Goal: Use online tool/utility: Utilize a website feature to perform a specific function

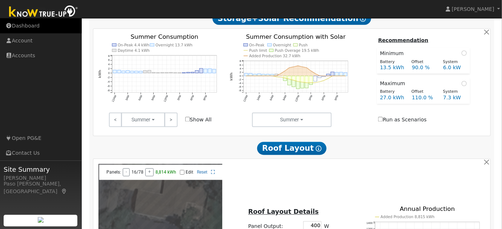
scroll to position [311, 0]
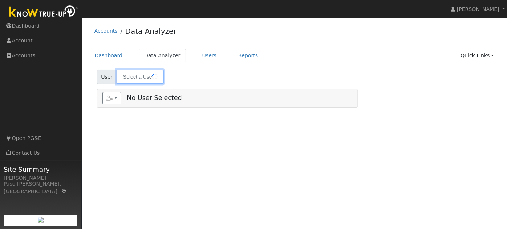
type input "[PERSON_NAME]"
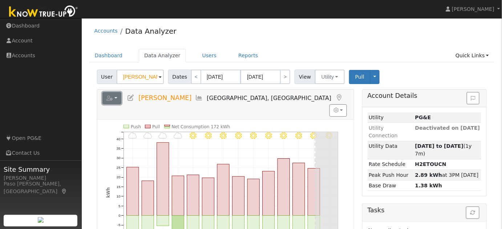
click at [119, 98] on button "button" at bounding box center [111, 98] width 19 height 12
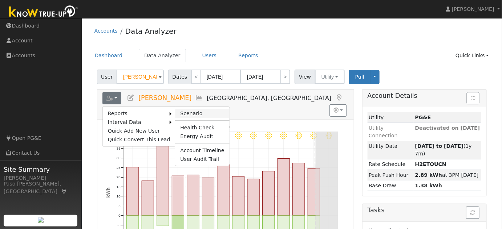
click at [178, 113] on link "Scenario" at bounding box center [202, 113] width 54 height 9
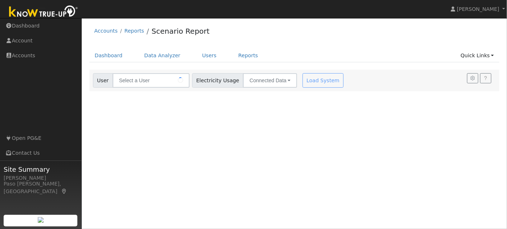
type input "[PERSON_NAME]"
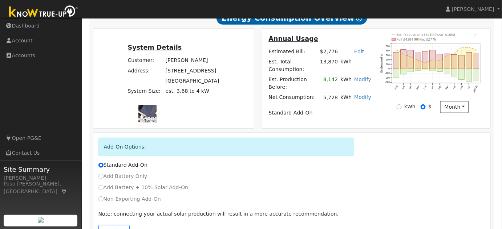
scroll to position [137, 0]
click at [101, 197] on input "Non-Exporting Add-On" at bounding box center [100, 199] width 5 height 5
radio input "true"
radio input "false"
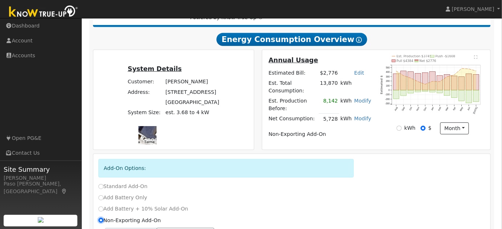
scroll to position [114, 0]
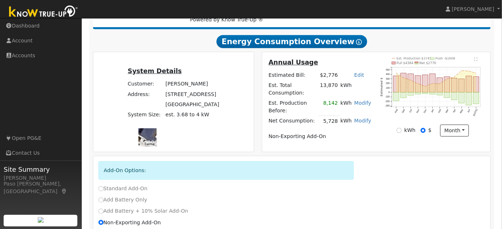
click at [360, 78] on link "Edit" at bounding box center [359, 75] width 10 height 6
click at [355, 196] on div "Add Battery Only" at bounding box center [291, 200] width 394 height 8
click at [360, 118] on link "Modify" at bounding box center [362, 121] width 17 height 6
click at [326, 152] on link "Add Electric Vehicle" at bounding box center [325, 152] width 88 height 10
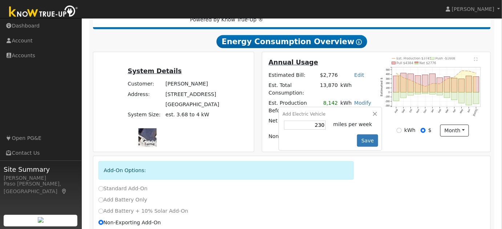
click at [381, 172] on div "Add-On Options:" at bounding box center [291, 173] width 394 height 24
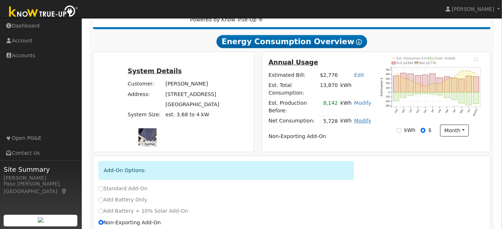
click at [362, 118] on link "Modify" at bounding box center [362, 121] width 17 height 6
click at [324, 156] on link "Add Electric Vehicle" at bounding box center [325, 152] width 88 height 10
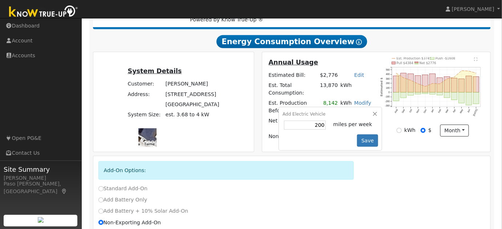
type input "3"
type input "230"
click at [364, 135] on button "Save" at bounding box center [367, 141] width 21 height 12
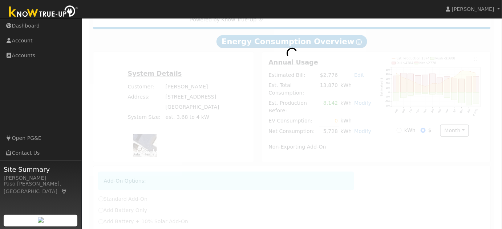
radio input "true"
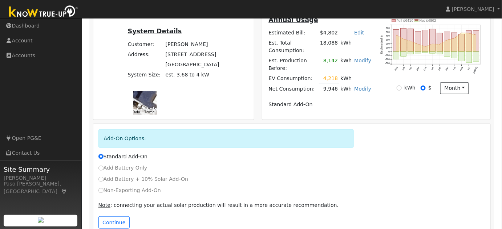
scroll to position [159, 0]
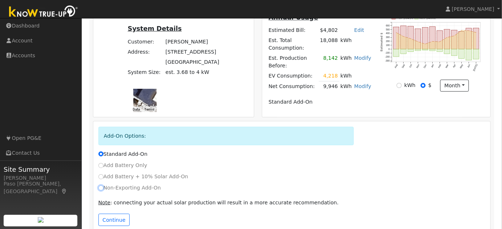
click at [100, 186] on input "Non-Exporting Add-On" at bounding box center [100, 188] width 5 height 5
radio input "true"
radio input "false"
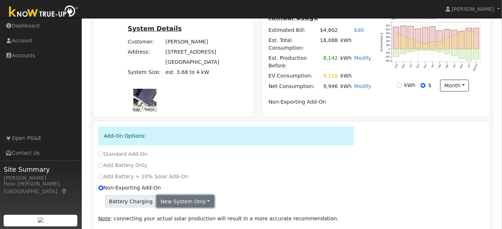
click at [175, 196] on button "New system only" at bounding box center [185, 202] width 58 height 12
click at [174, 221] on link "Both systems" at bounding box center [184, 226] width 54 height 10
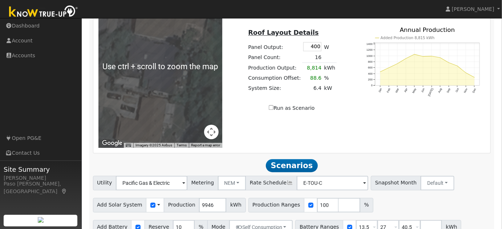
scroll to position [549, 0]
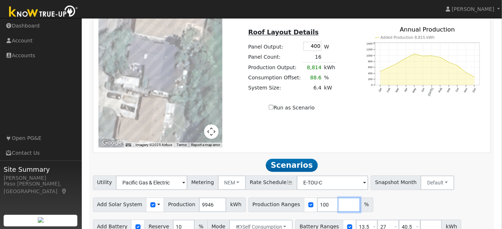
click at [338, 198] on input "number" at bounding box center [349, 205] width 22 height 15
type input "110"
click at [431, 195] on div "Add Solar System Use CSV Data Production 9946 kWh Production Ranges 100 110 %" at bounding box center [291, 203] width 400 height 17
click at [398, 220] on input "40.5" at bounding box center [409, 227] width 22 height 15
type input "4"
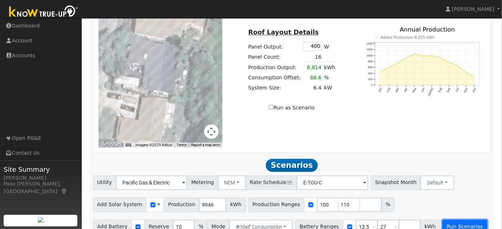
click at [442, 220] on button "Run Scenarios" at bounding box center [464, 227] width 45 height 15
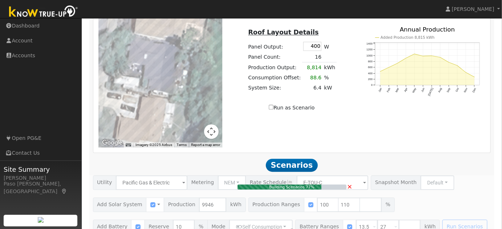
type input "6.6"
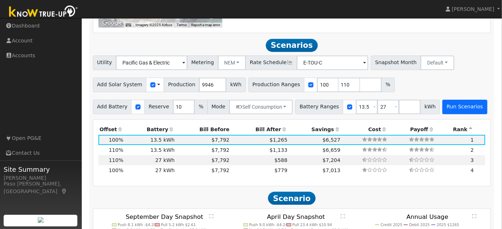
scroll to position [674, 0]
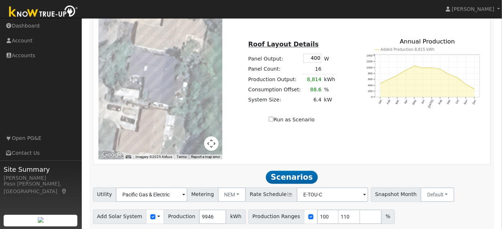
click at [410, 185] on div "Scenario Report Powered by Know True-Up ® Energy Consumption Overview Show Help…" at bounding box center [291, 176] width 405 height 1217
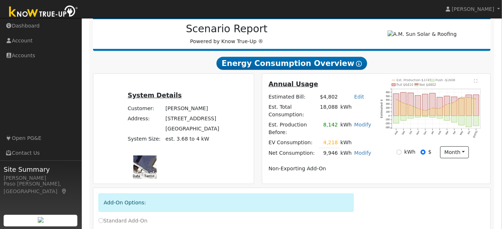
scroll to position [99, 0]
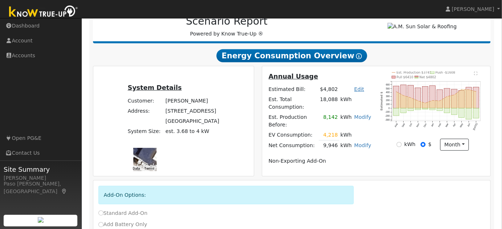
click at [357, 92] on link "Edit" at bounding box center [359, 89] width 10 height 6
type input "4500"
click at [380, 143] on div "kWh $ month Day Month" at bounding box center [432, 145] width 113 height 12
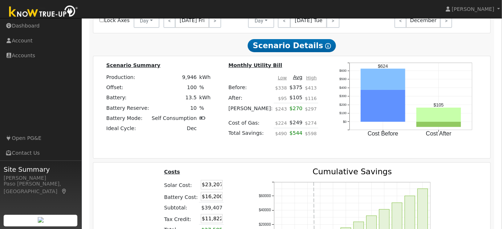
scroll to position [951, 0]
